Goal: Check status: Check status

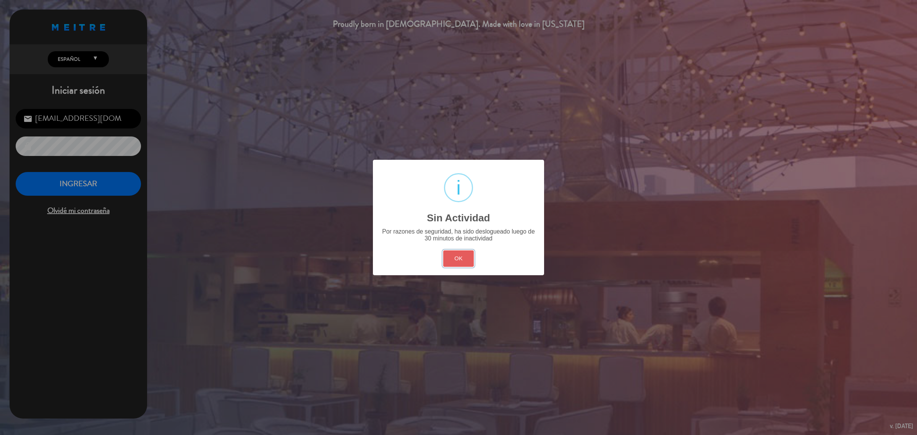
click at [466, 264] on button "OK" at bounding box center [458, 258] width 31 height 16
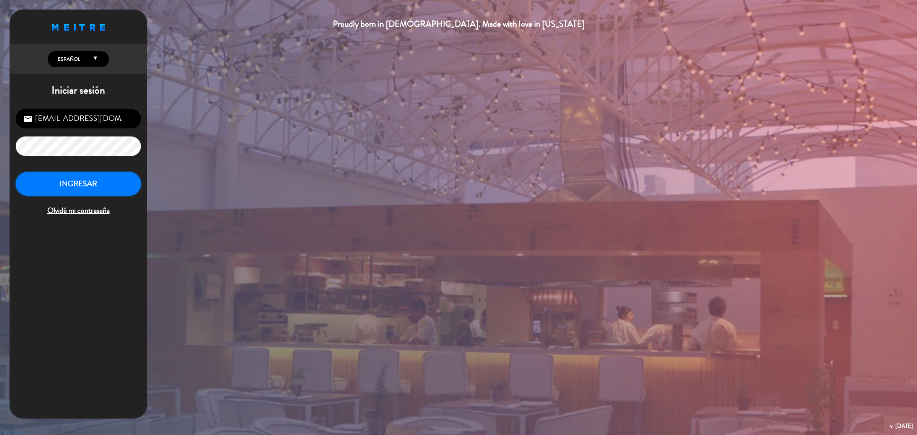
click at [100, 185] on button "INGRESAR" at bounding box center [78, 184] width 125 height 24
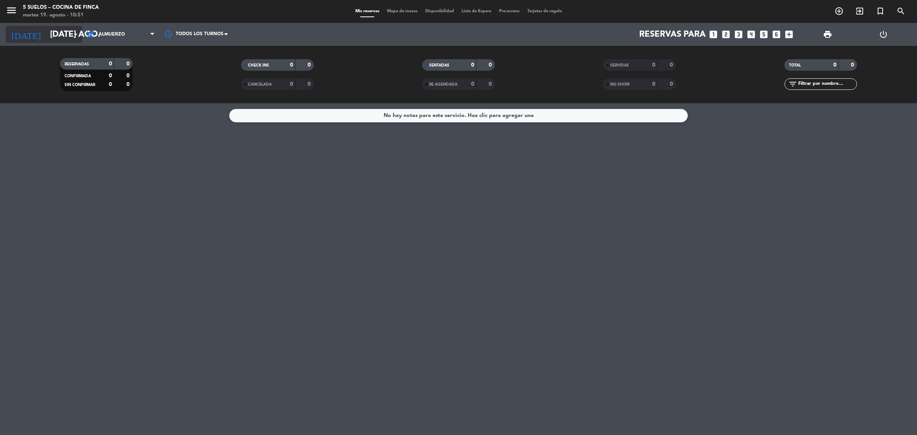
click at [68, 35] on input "[DATE] ago." at bounding box center [99, 34] width 107 height 17
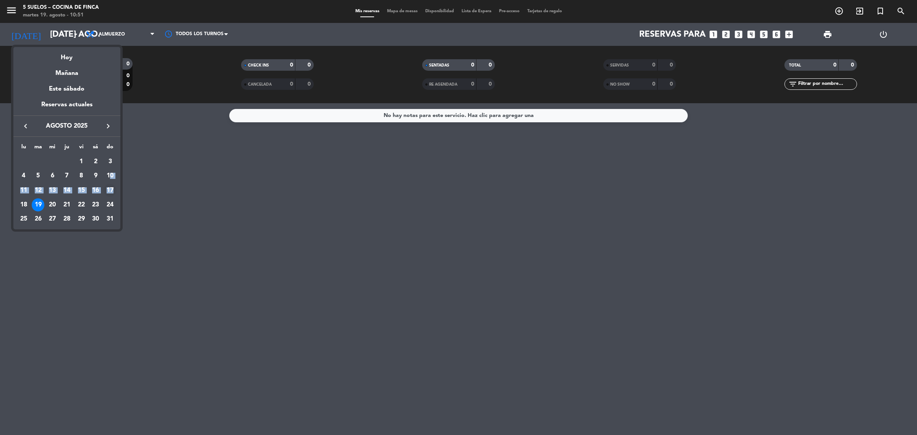
drag, startPoint x: 108, startPoint y: 175, endPoint x: 112, endPoint y: 188, distance: 14.3
click at [112, 188] on tbody "AGO. 1 2 3 4 5 6 7 8 9 10 11 12 13 14 15 16 17 18 19 20 21 22 23 24 25 26 27 28…" at bounding box center [66, 190] width 101 height 72
click at [112, 188] on div "17" at bounding box center [110, 190] width 13 height 13
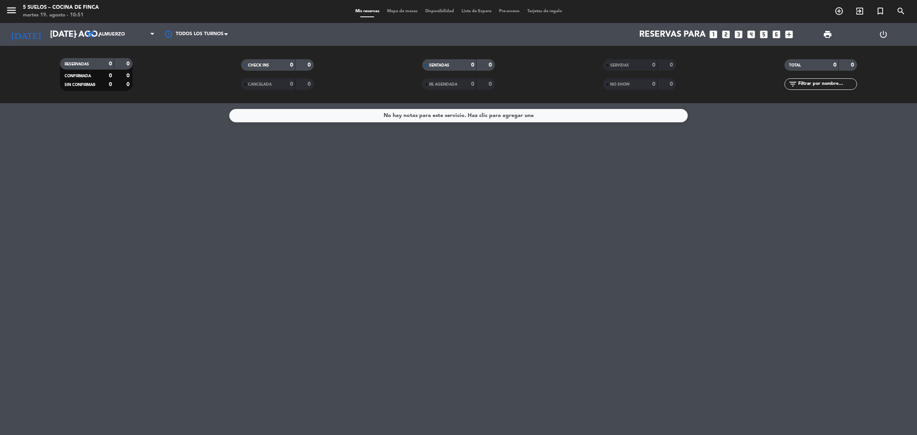
type input "dom. 17 ago."
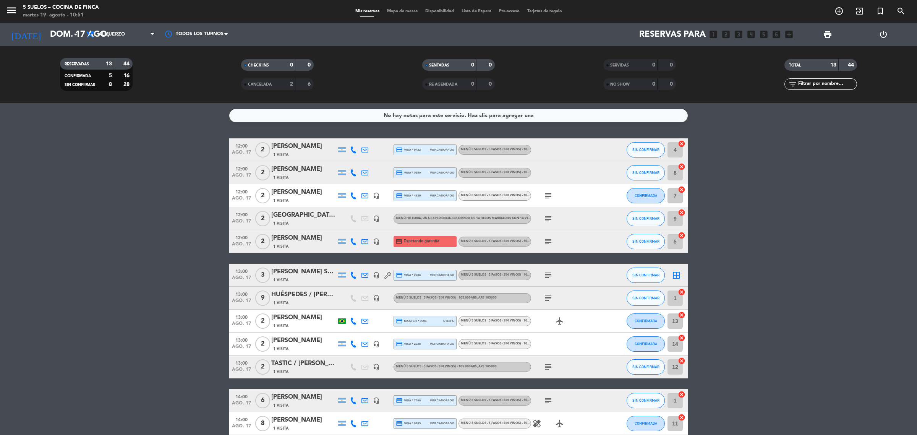
click at [317, 271] on div "[PERSON_NAME] Santa [PERSON_NAME]" at bounding box center [303, 272] width 65 height 10
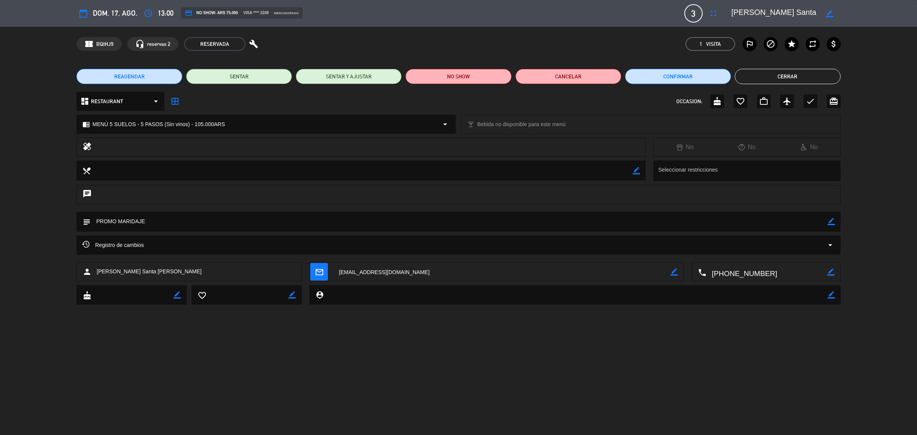
click at [779, 71] on button "Cerrar" at bounding box center [788, 76] width 106 height 15
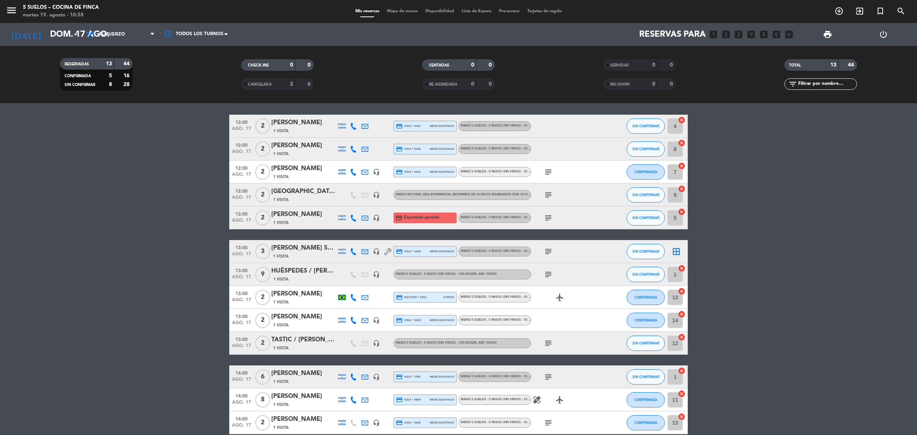
scroll to position [13, 0]
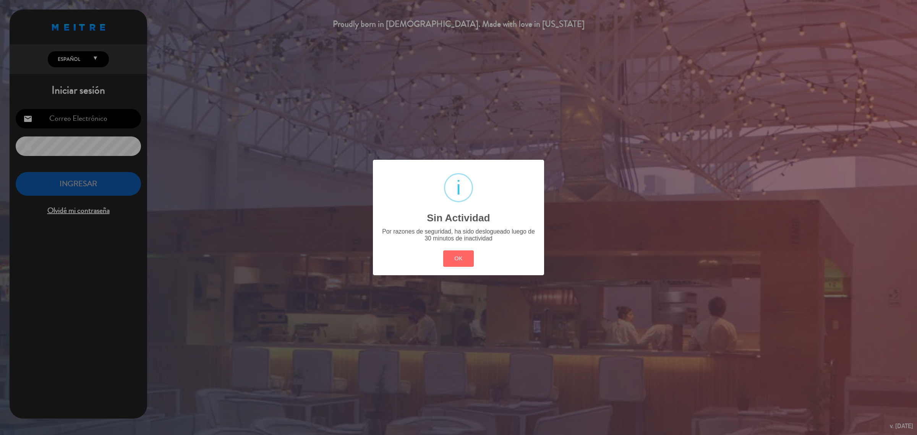
type input "[EMAIL_ADDRESS][DOMAIN_NAME]"
